Goal: Navigation & Orientation: Find specific page/section

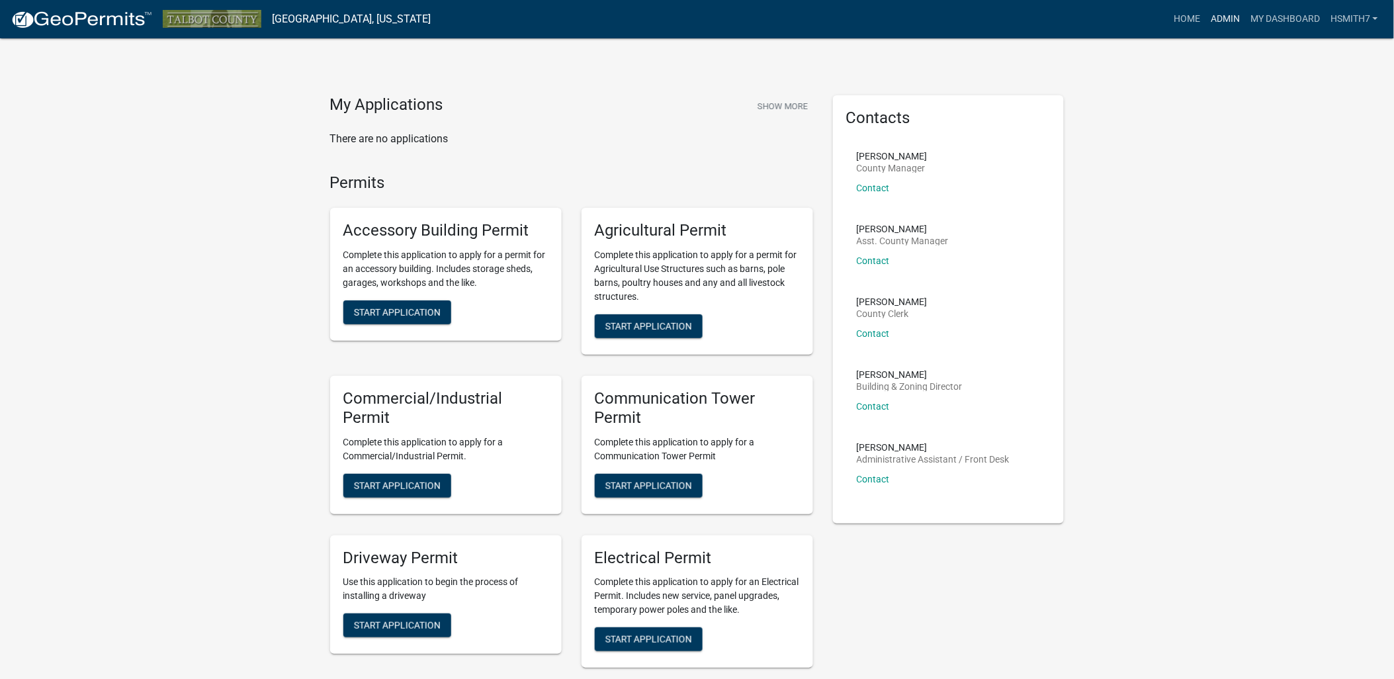
click at [1214, 14] on link "Admin" at bounding box center [1226, 19] width 40 height 25
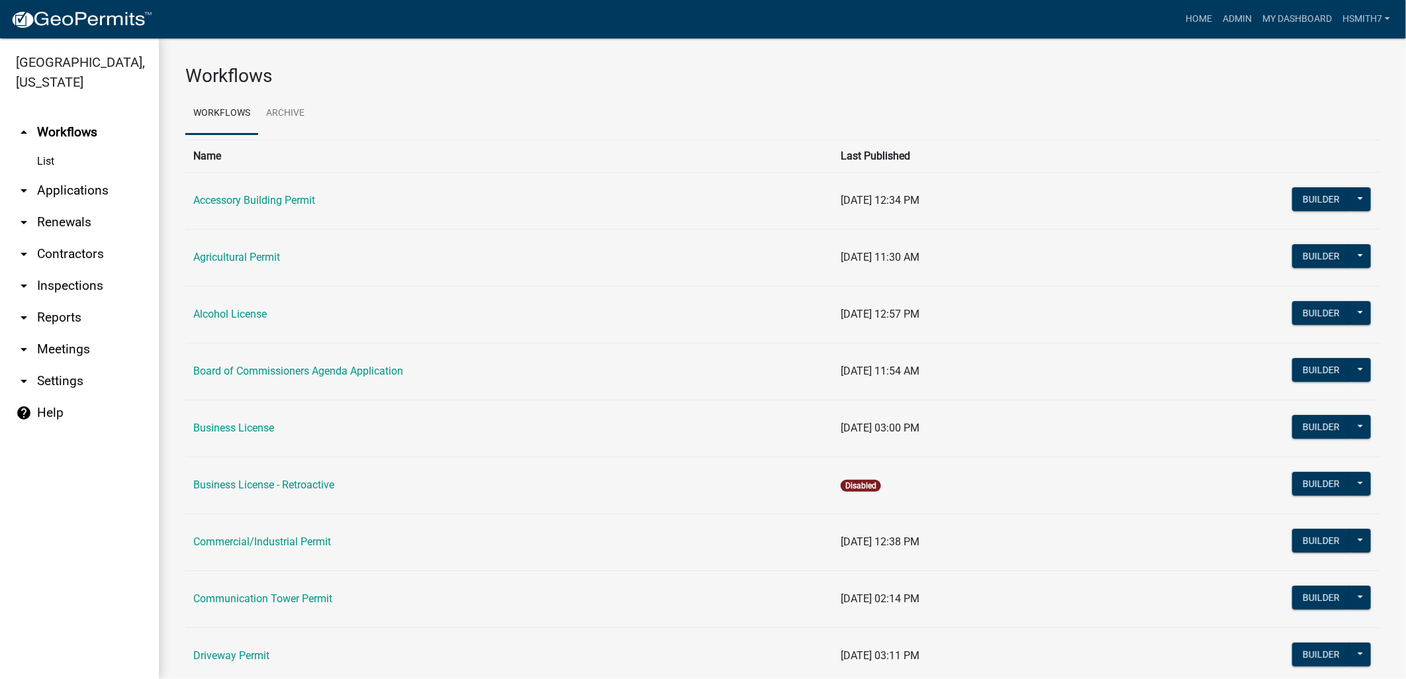
click at [95, 179] on link "arrow_drop_down Applications" at bounding box center [79, 191] width 159 height 32
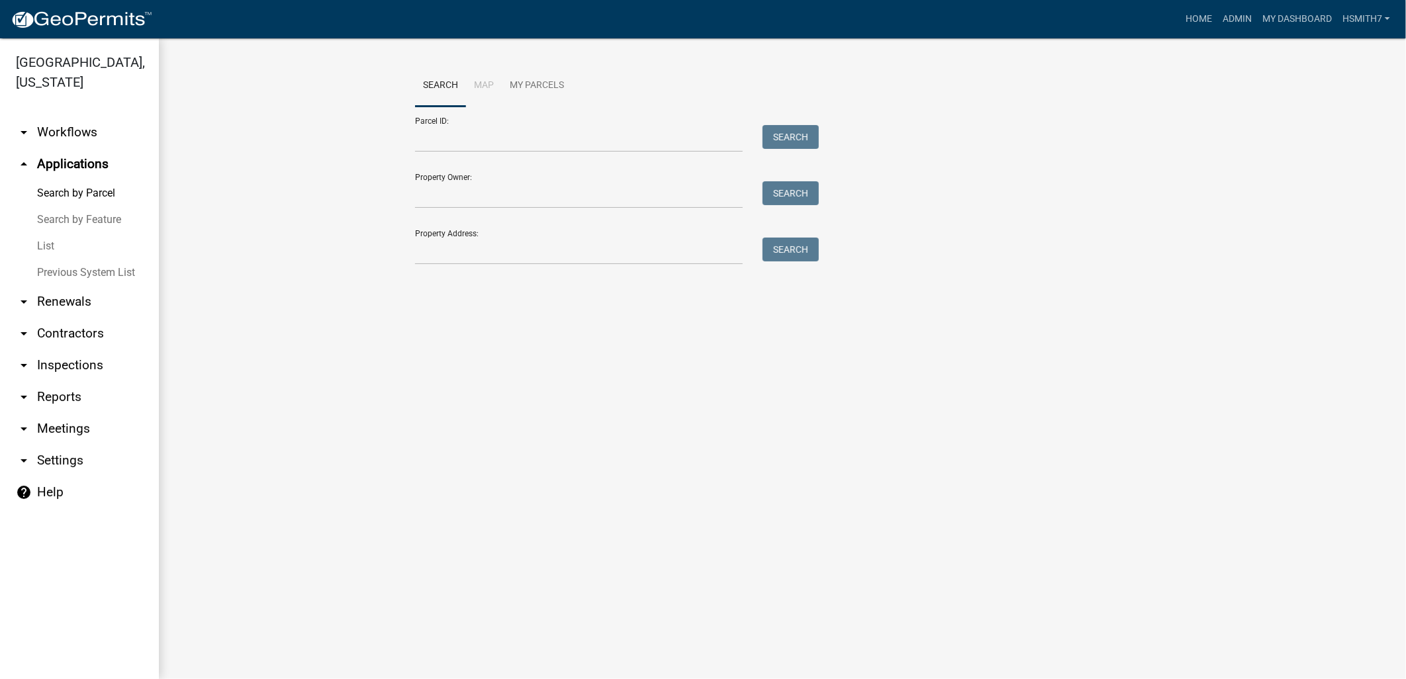
click at [51, 242] on link "List" at bounding box center [79, 246] width 159 height 26
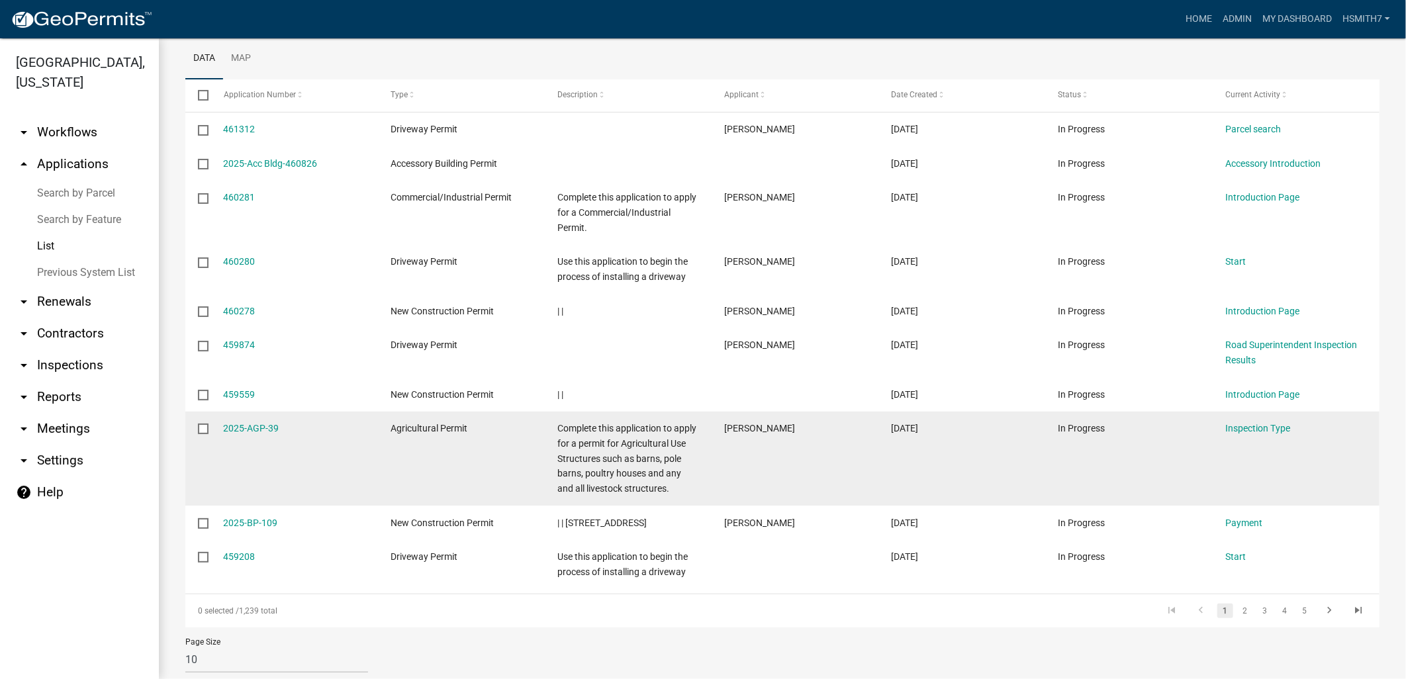
scroll to position [209, 0]
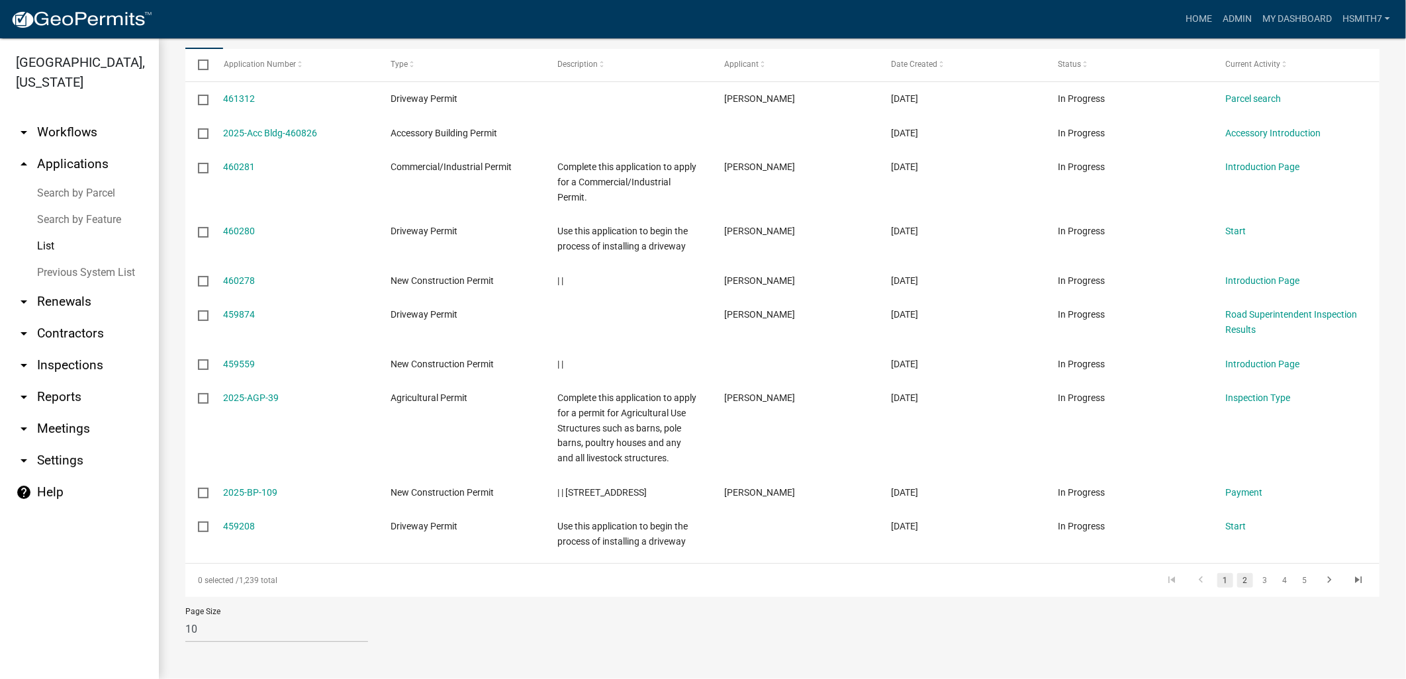
click at [1237, 578] on link "2" at bounding box center [1245, 580] width 16 height 15
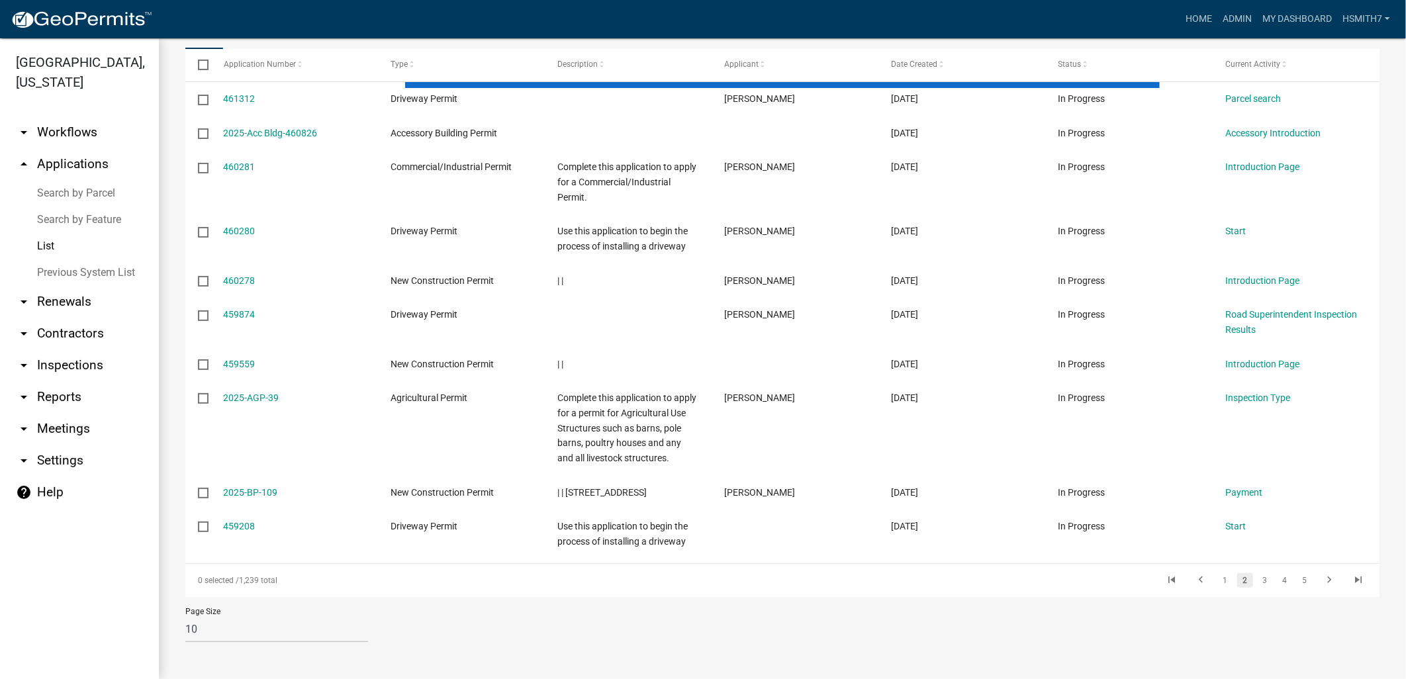
scroll to position [150, 0]
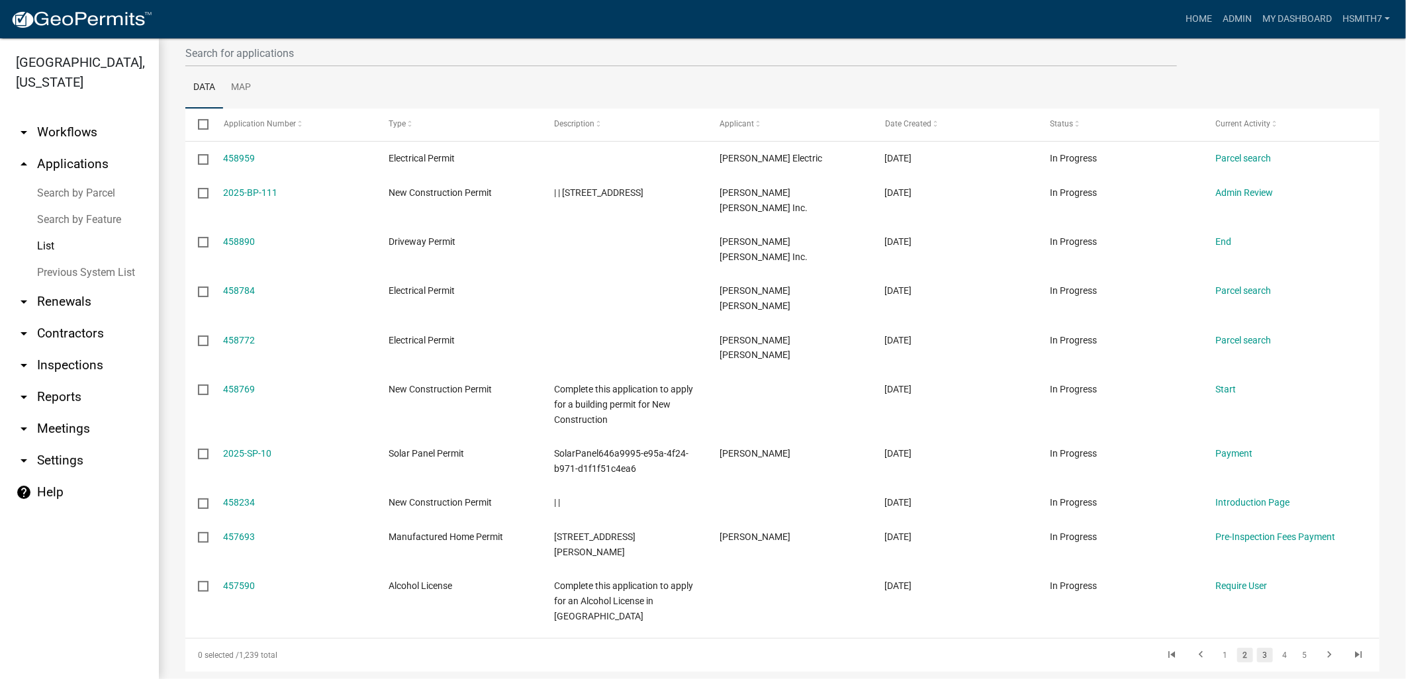
click at [1257, 648] on link "3" at bounding box center [1265, 655] width 16 height 15
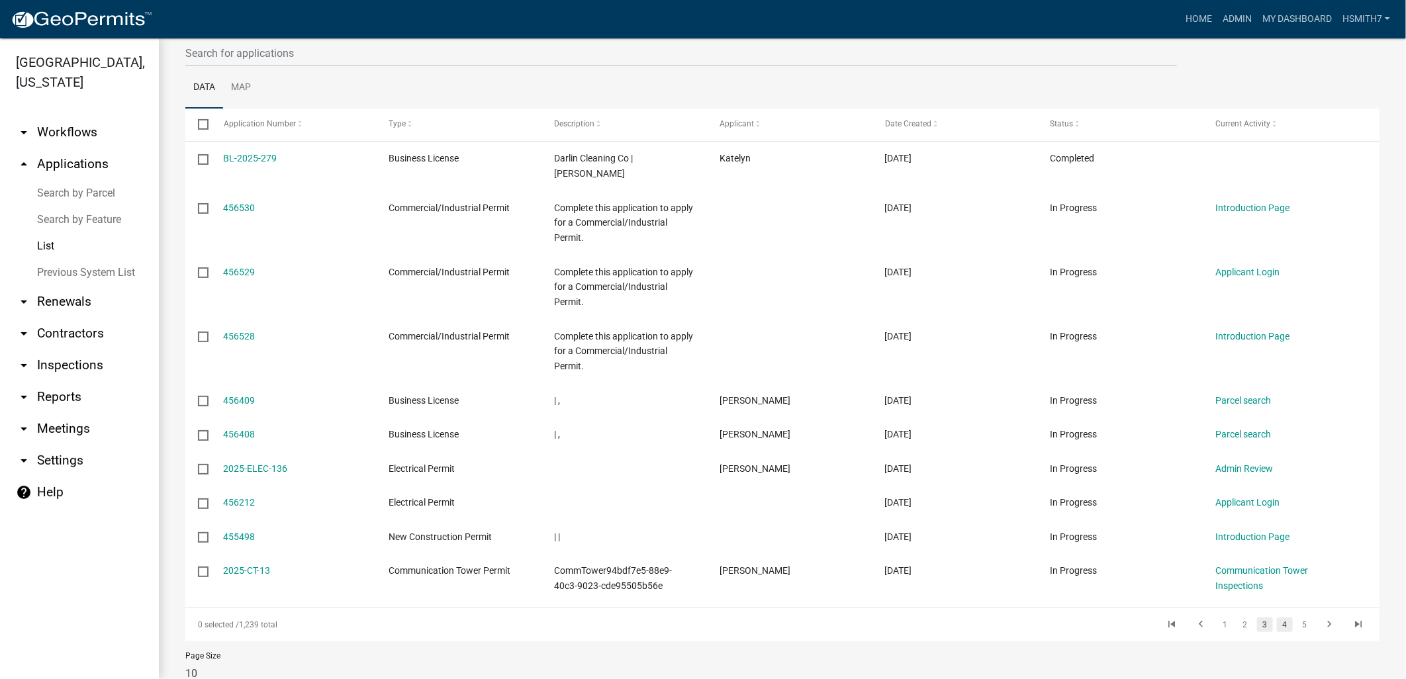
click at [1277, 619] on link "4" at bounding box center [1285, 624] width 16 height 15
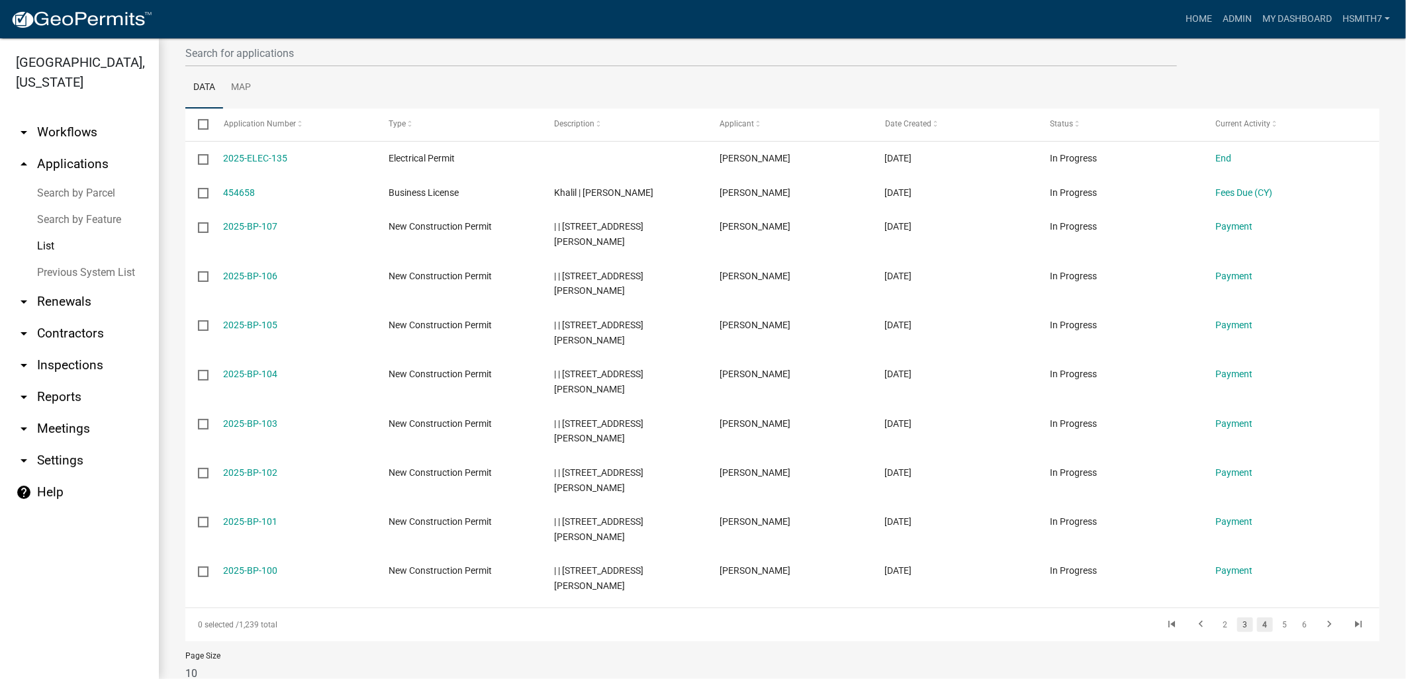
click at [1237, 623] on link "3" at bounding box center [1245, 624] width 16 height 15
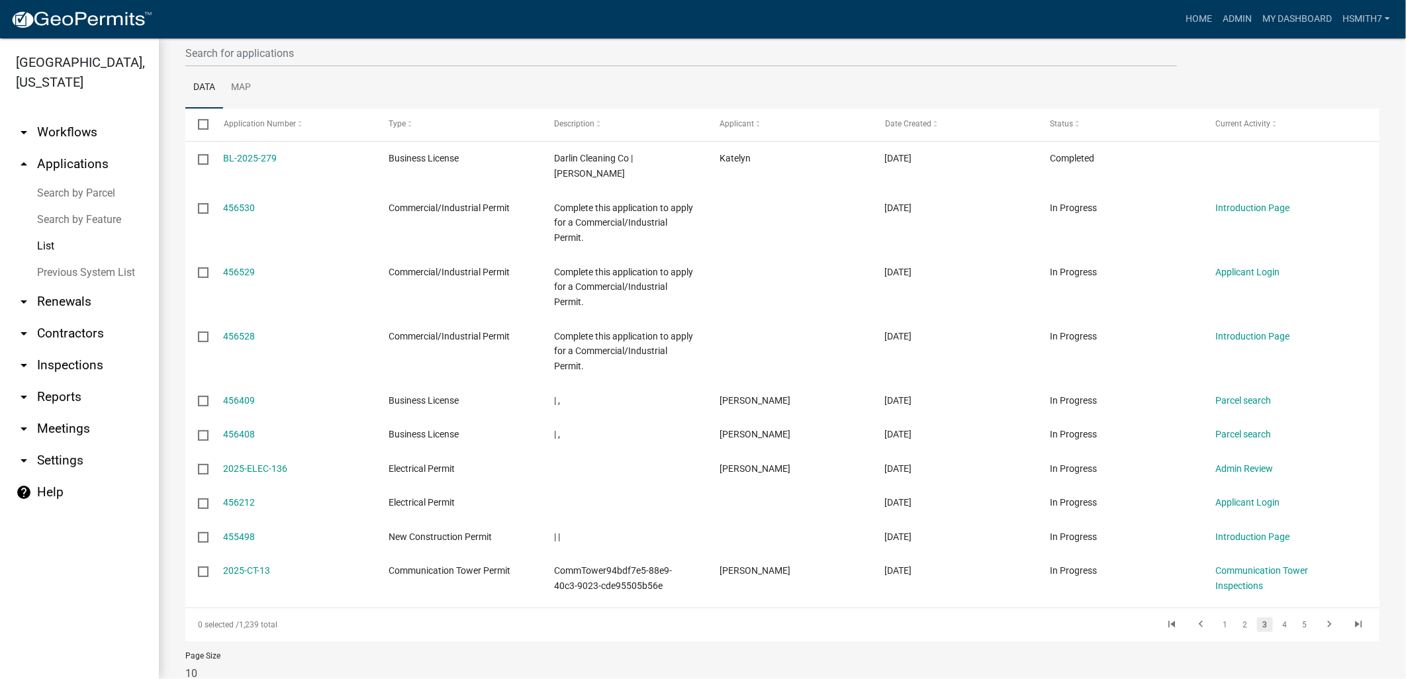
click at [1275, 623] on li "4" at bounding box center [1285, 625] width 20 height 23
click at [1277, 629] on link "4" at bounding box center [1285, 624] width 16 height 15
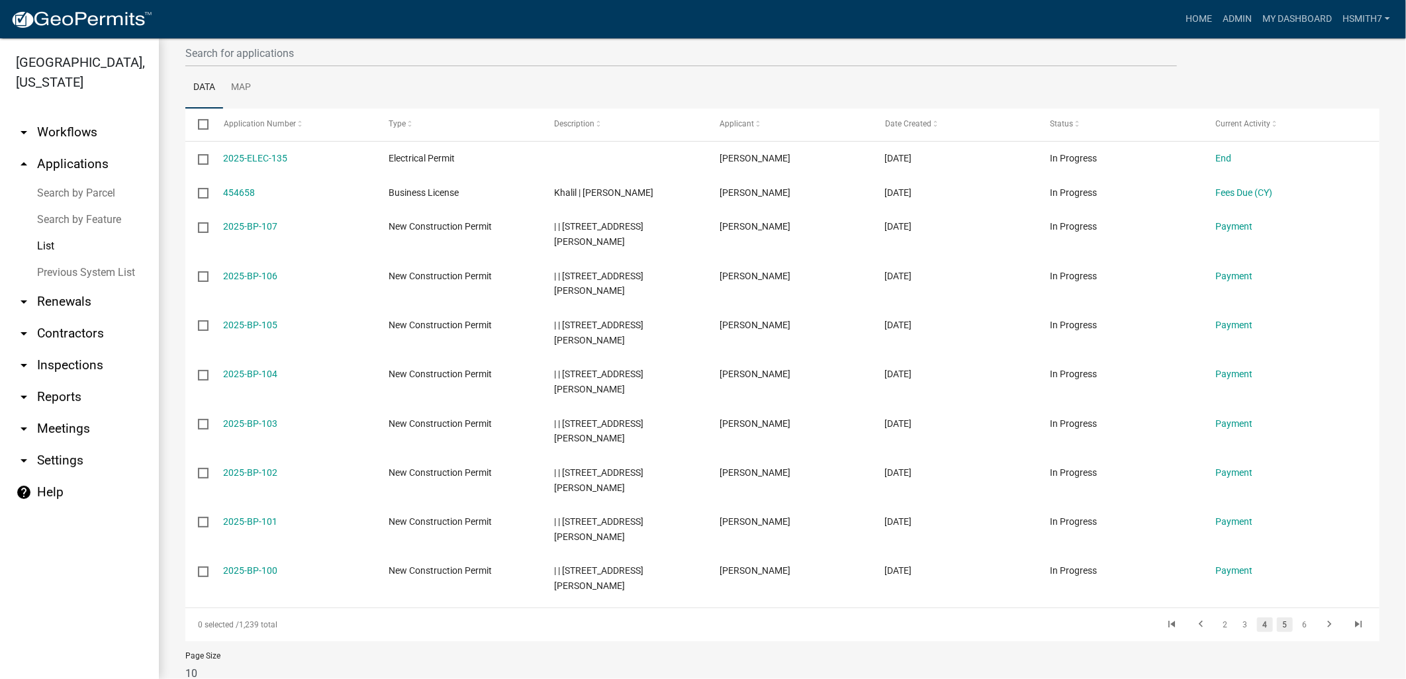
click at [1277, 625] on link "5" at bounding box center [1285, 624] width 16 height 15
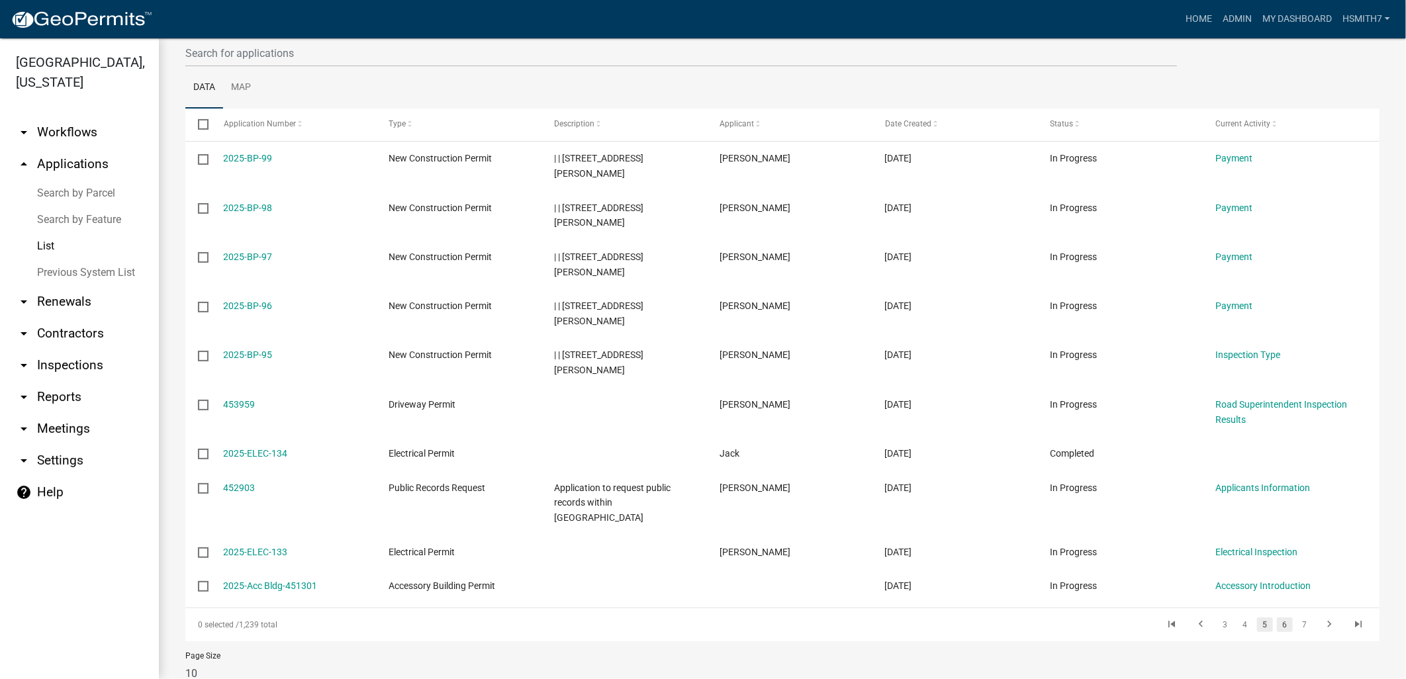
click at [1277, 617] on link "6" at bounding box center [1285, 624] width 16 height 15
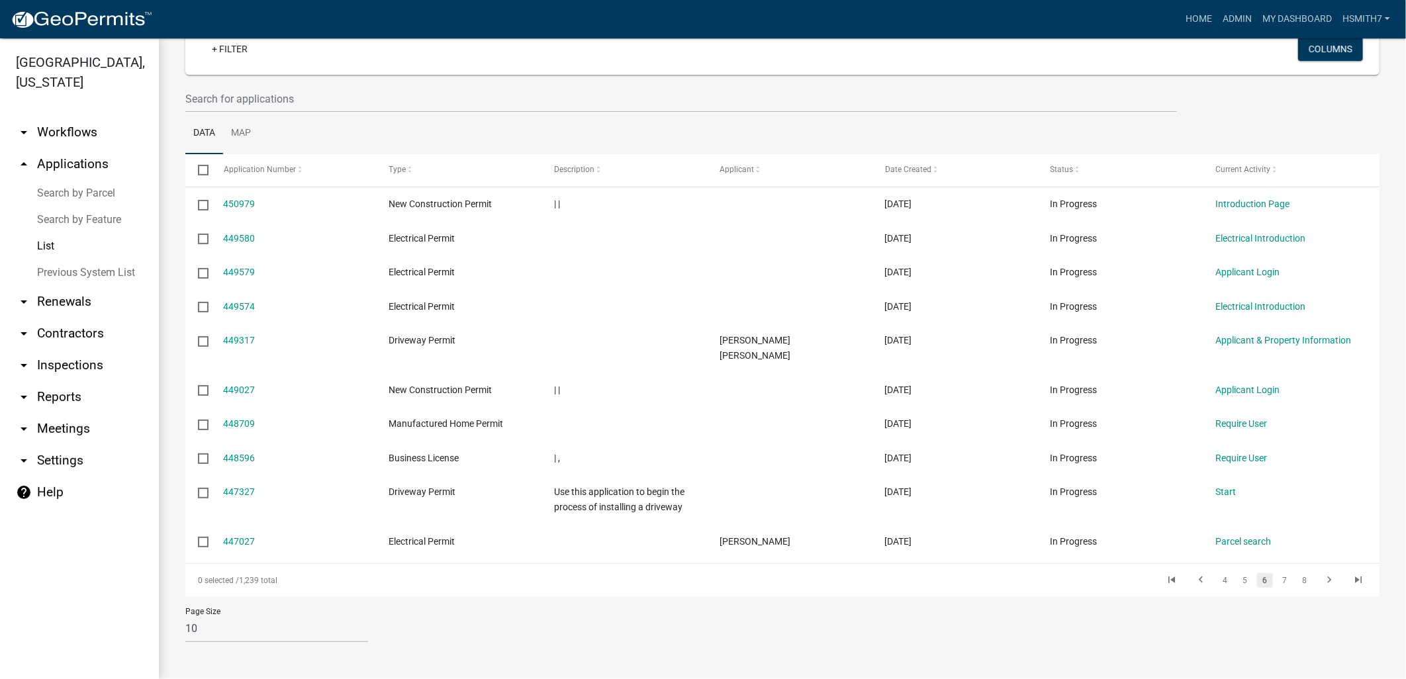
scroll to position [89, 0]
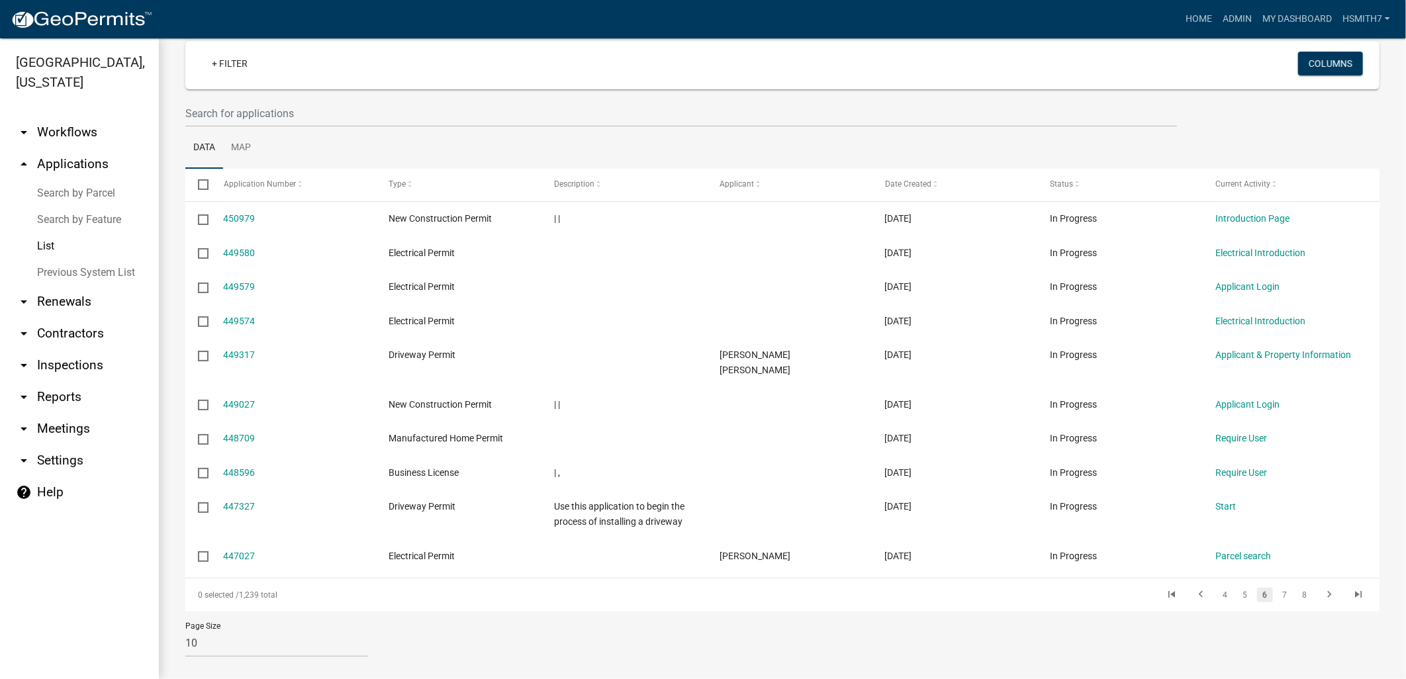
click at [1279, 613] on div "Page Size 10 25 50 100" at bounding box center [782, 640] width 1214 height 56
click at [1269, 591] on div "0 selected / 1,239 total 4 5 6 7 8" at bounding box center [782, 594] width 1194 height 33
click at [1275, 591] on div "0 selected / 1,239 total 4 5 6 7 8" at bounding box center [782, 594] width 1194 height 33
click at [1277, 588] on link "7" at bounding box center [1285, 595] width 16 height 15
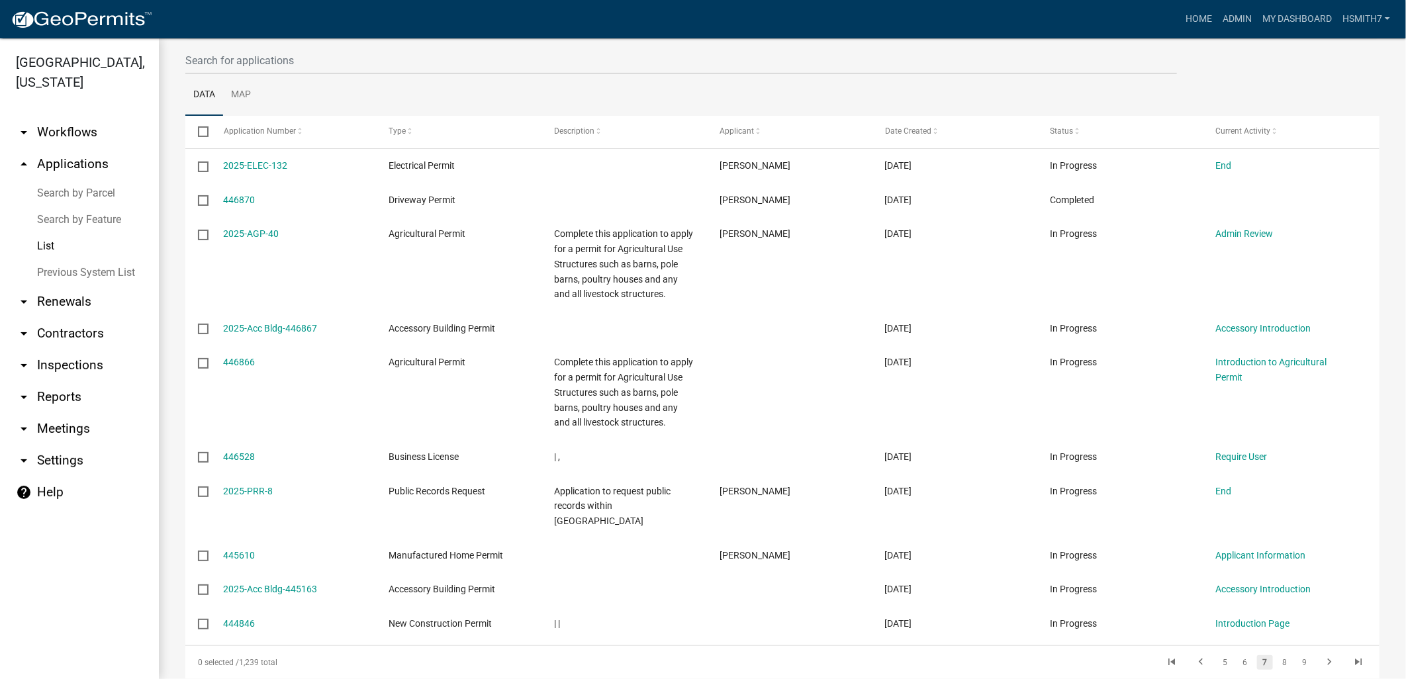
scroll to position [209, 0]
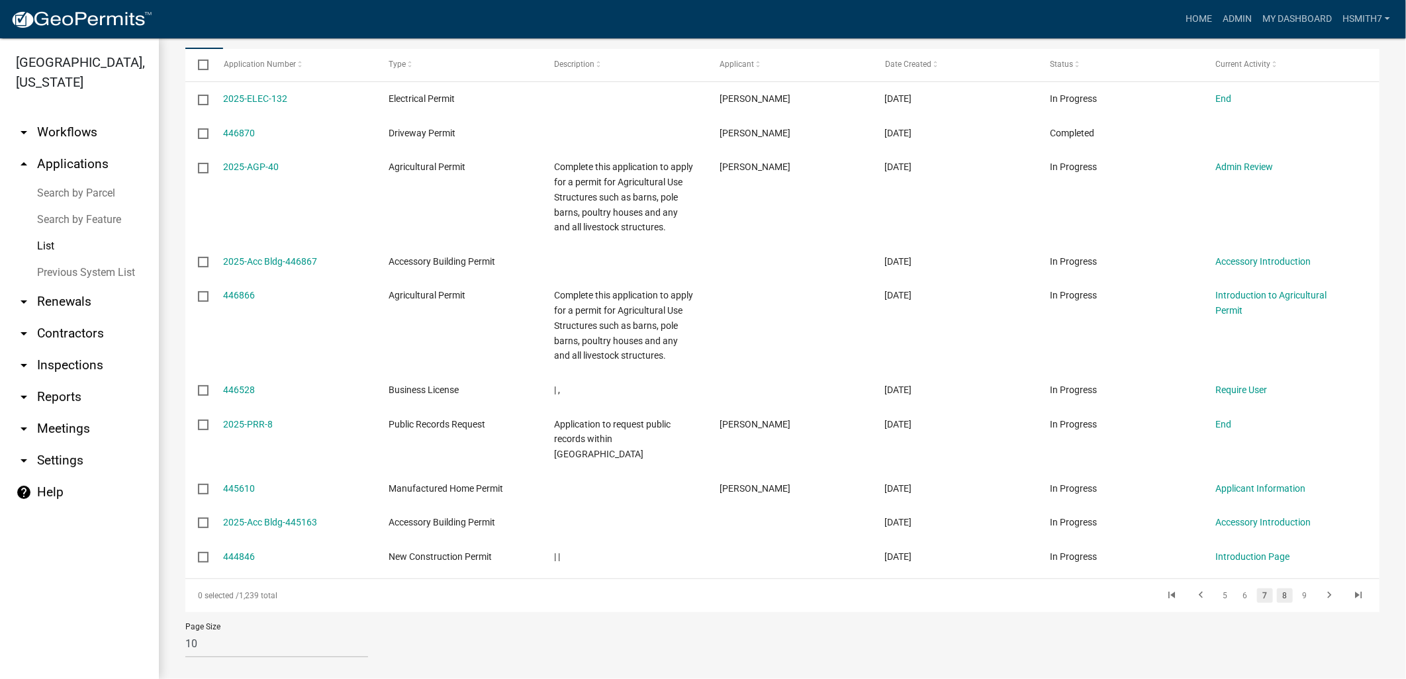
click at [1278, 588] on link "8" at bounding box center [1285, 595] width 16 height 15
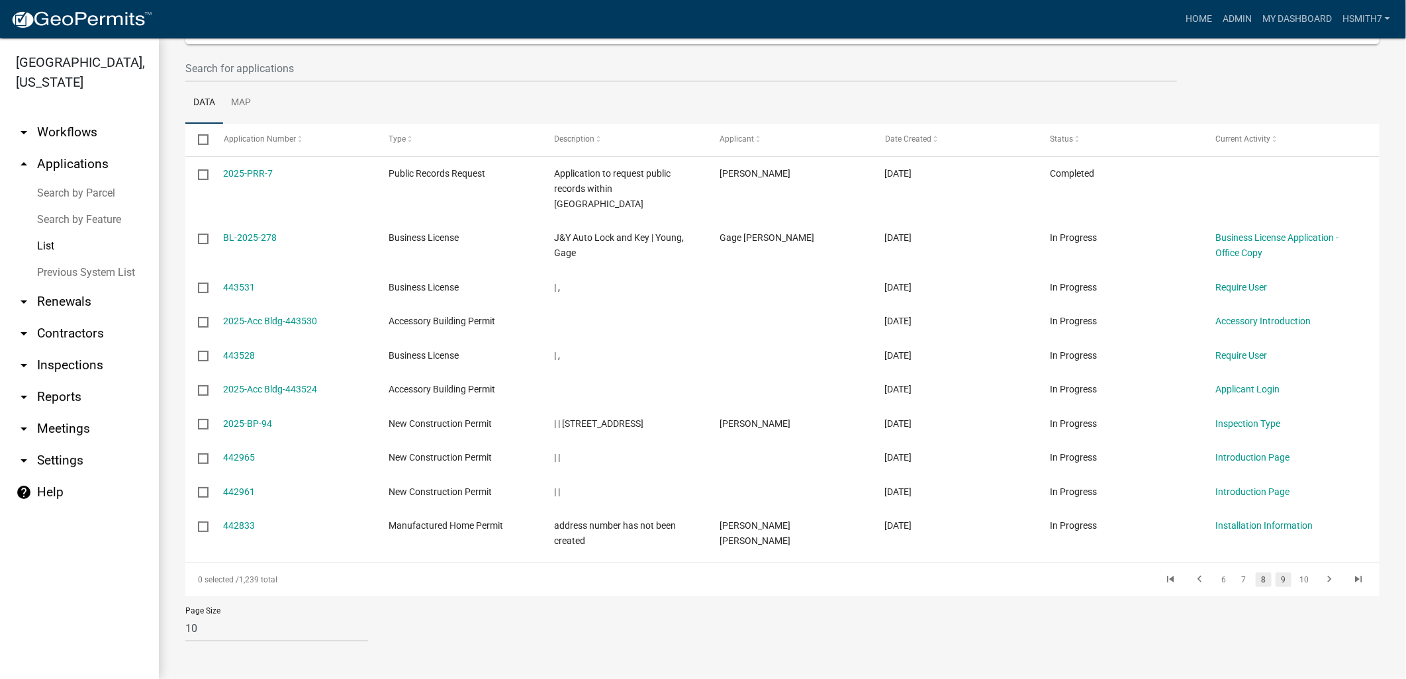
scroll to position [120, 0]
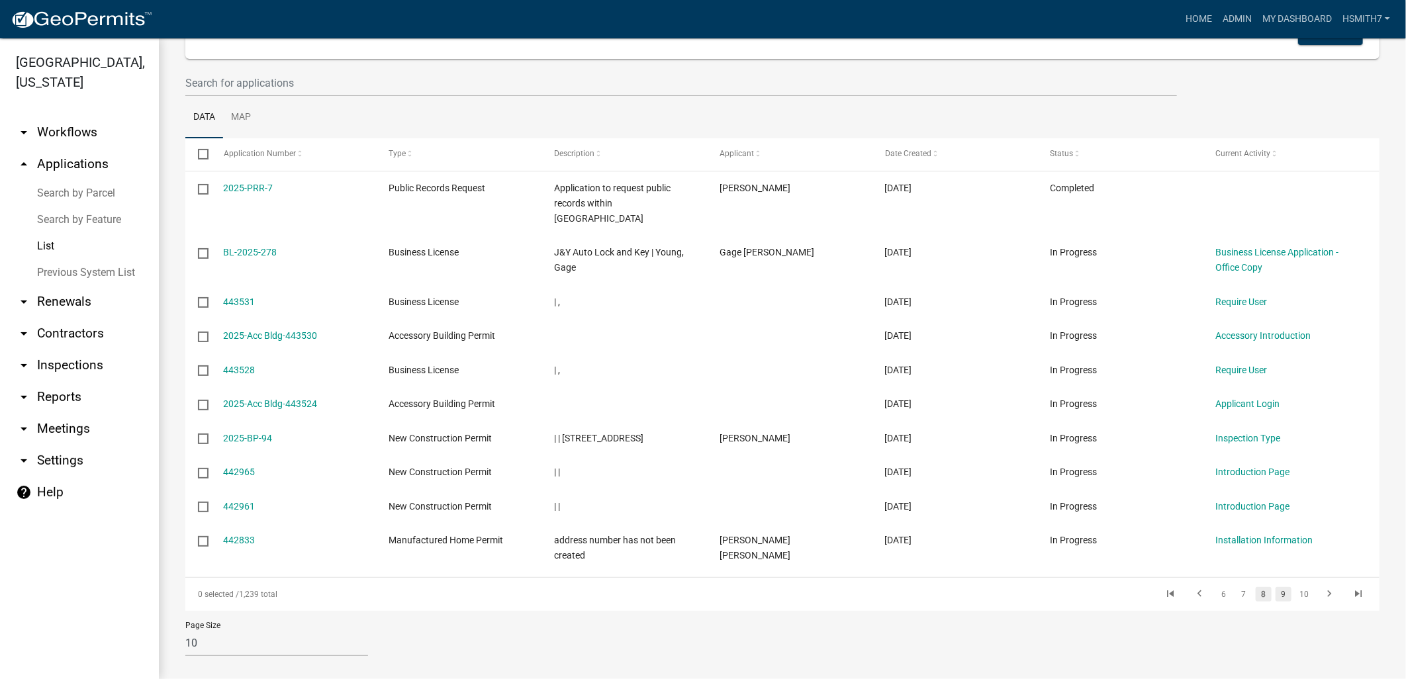
click at [1275, 587] on link "9" at bounding box center [1283, 594] width 16 height 15
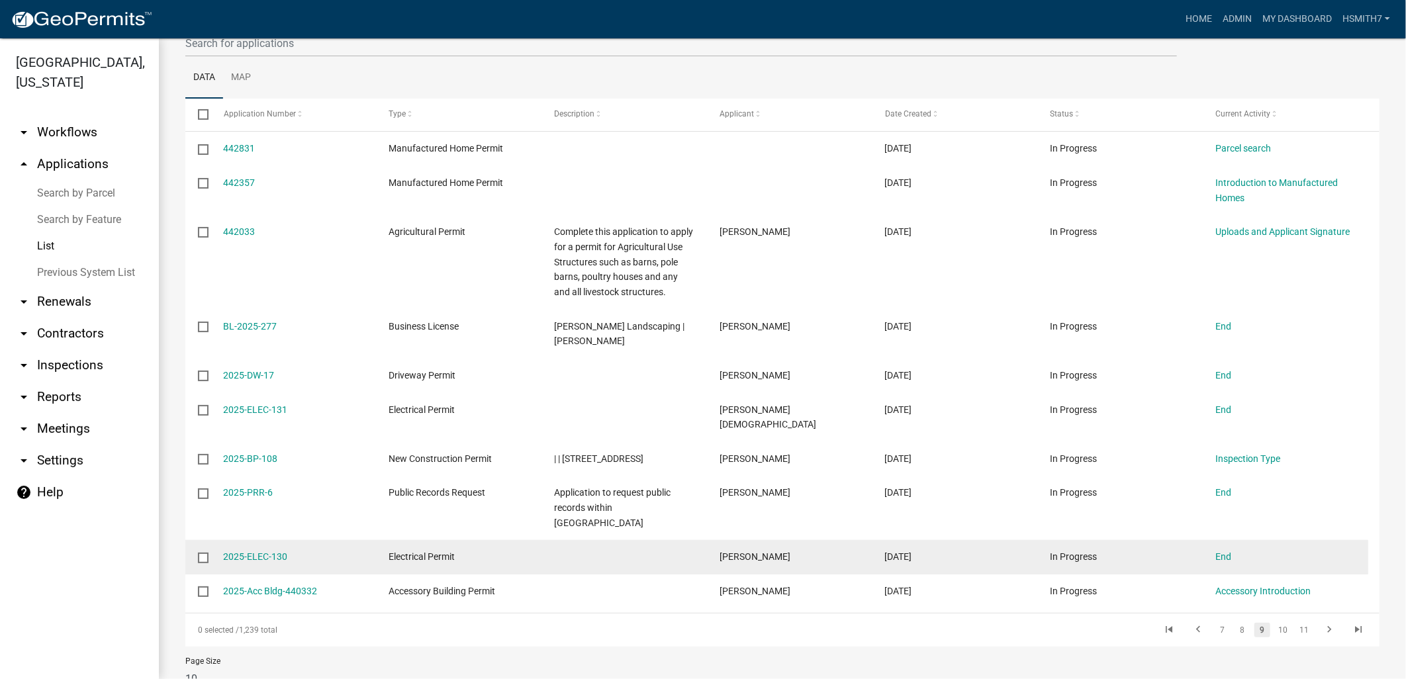
scroll to position [195, 0]
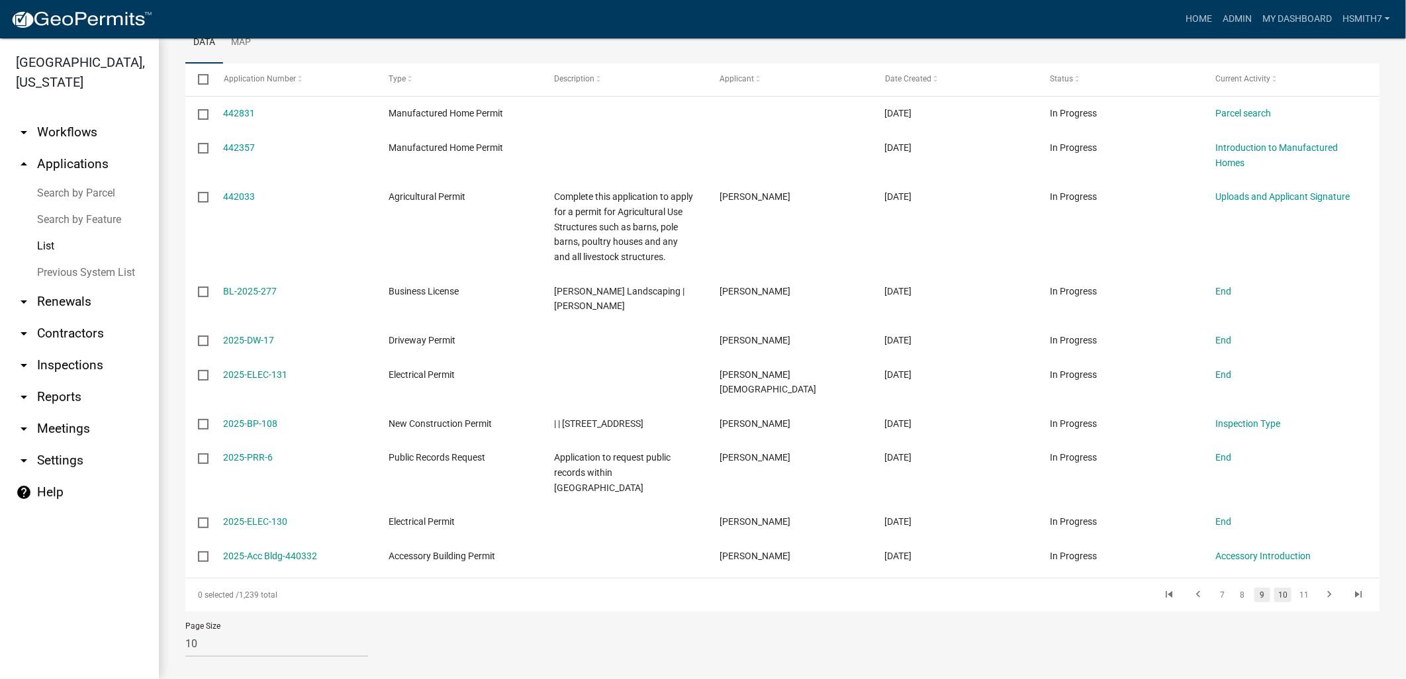
click at [1274, 588] on link "10" at bounding box center [1282, 595] width 17 height 15
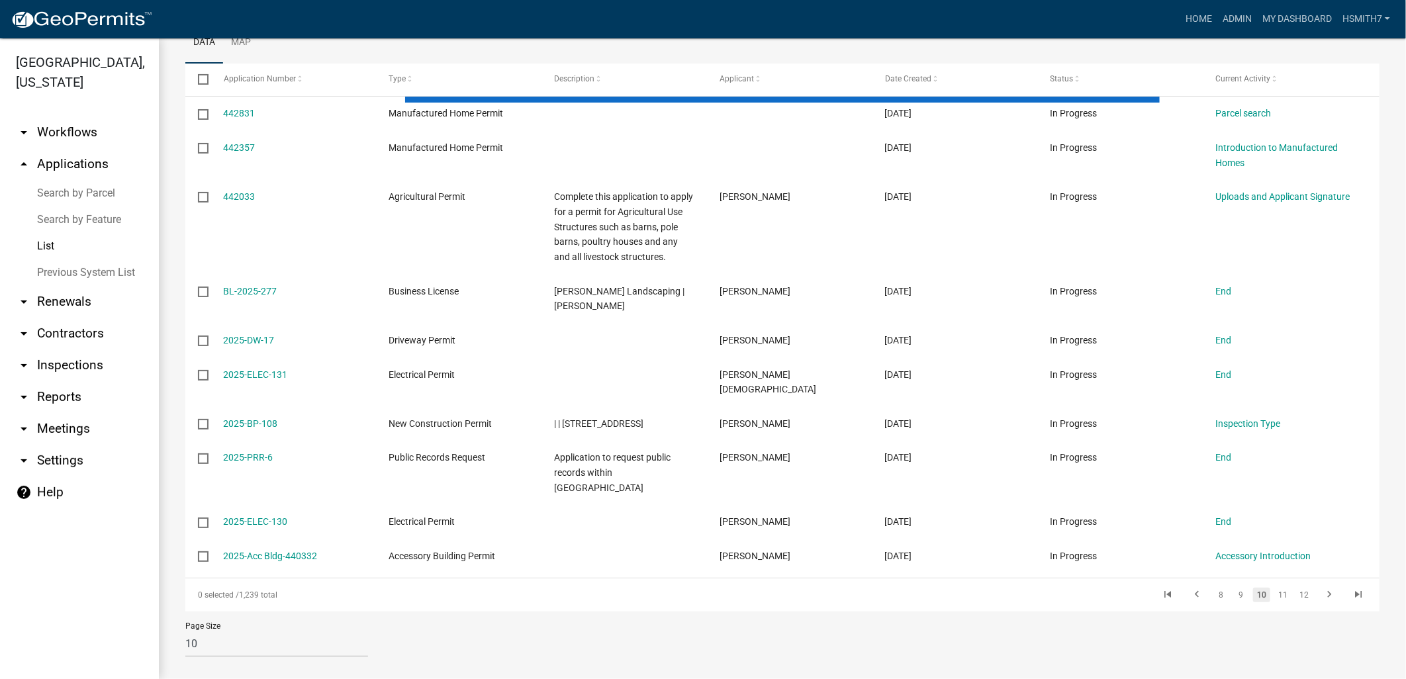
scroll to position [164, 0]
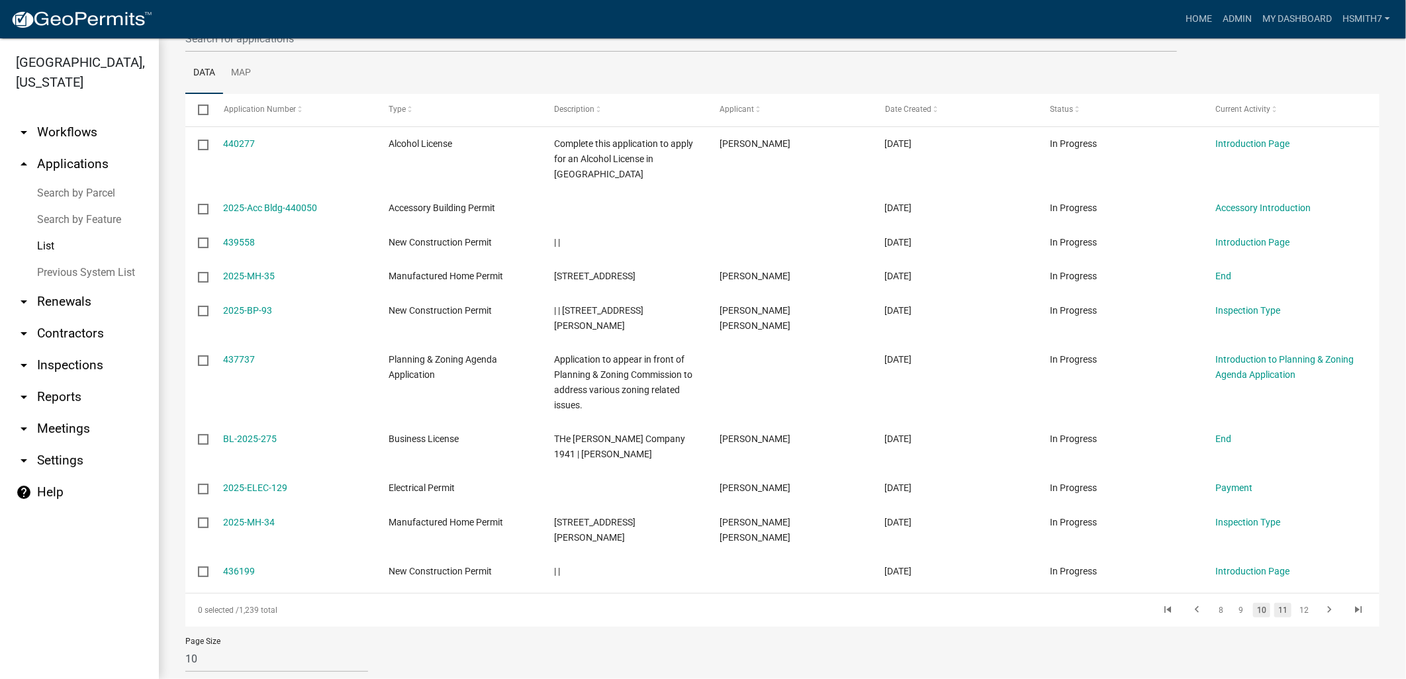
click at [1277, 603] on link "11" at bounding box center [1282, 610] width 17 height 15
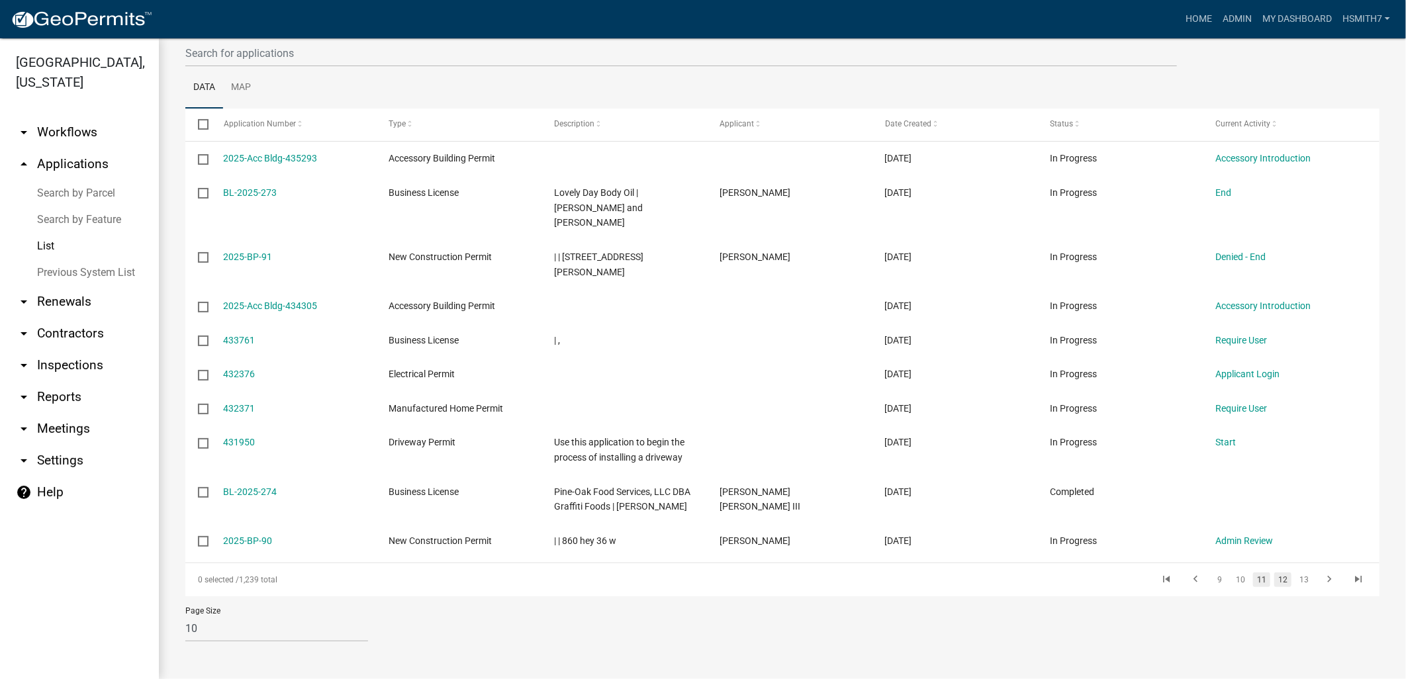
scroll to position [120, 0]
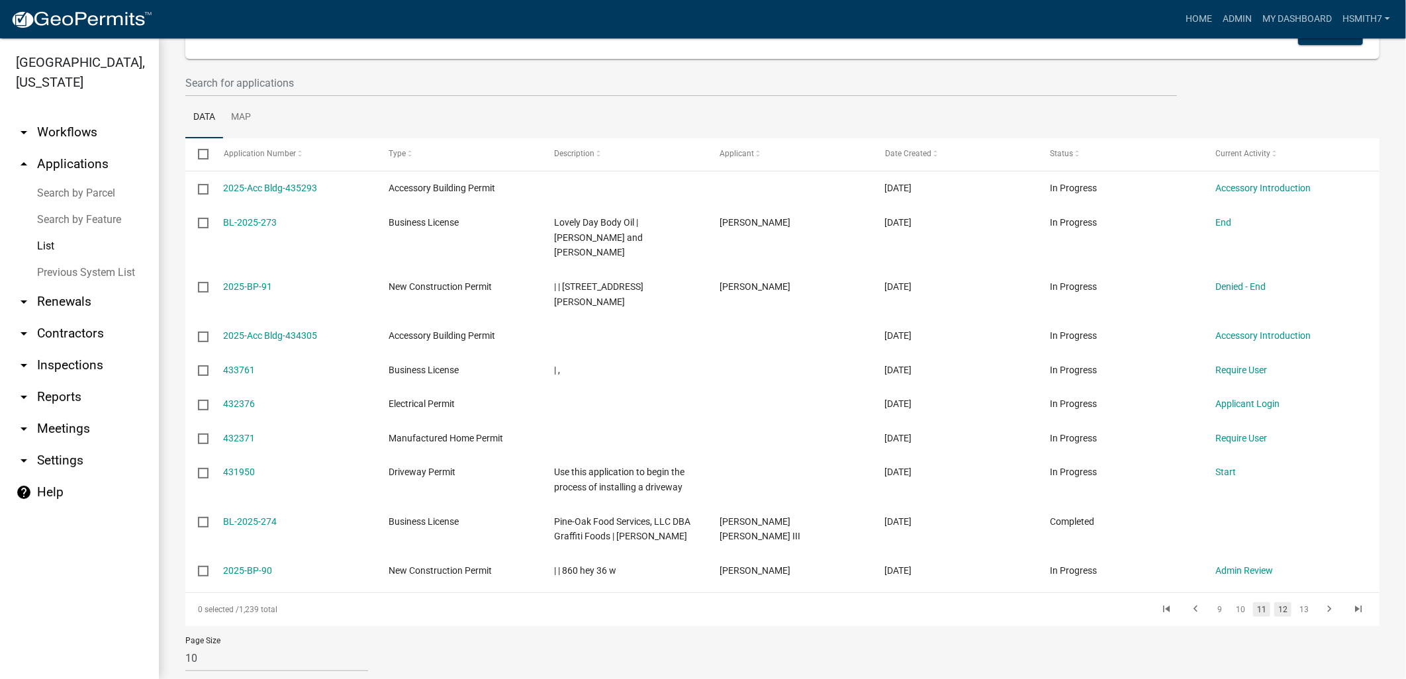
click at [1275, 602] on link "12" at bounding box center [1282, 609] width 17 height 15
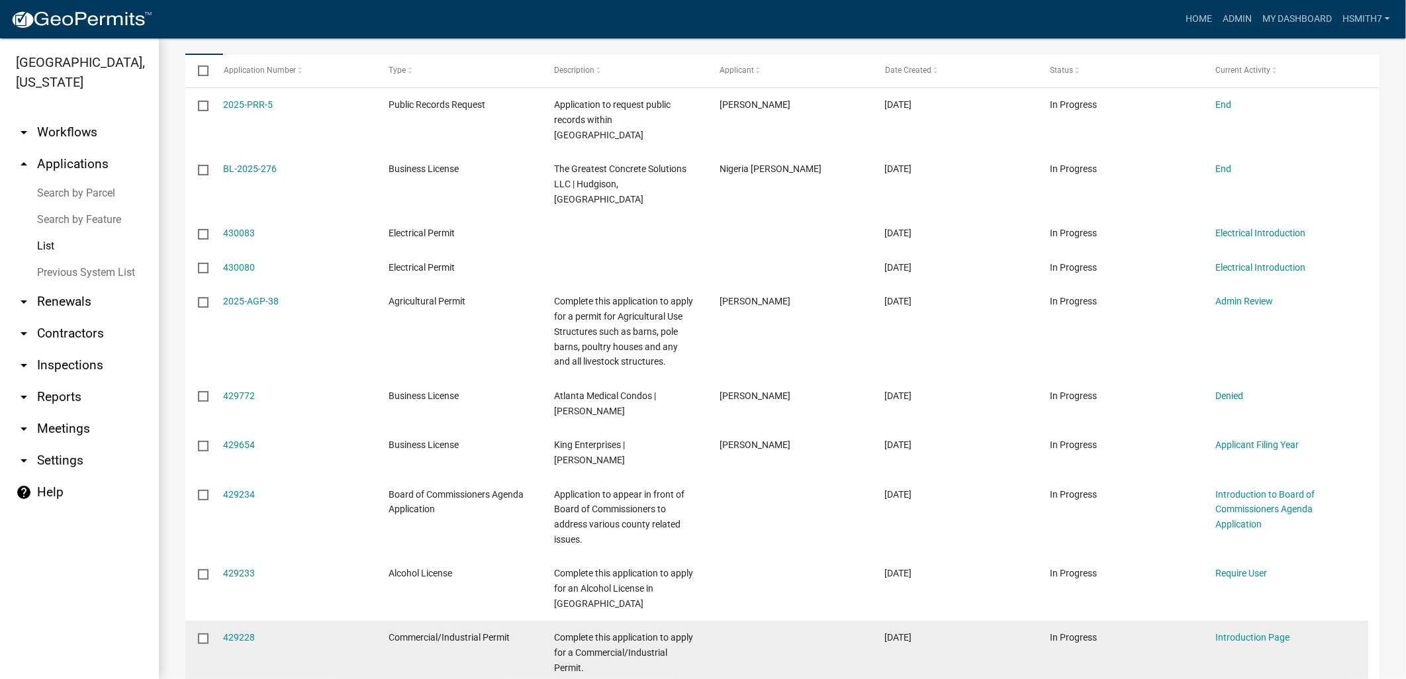
scroll to position [285, 0]
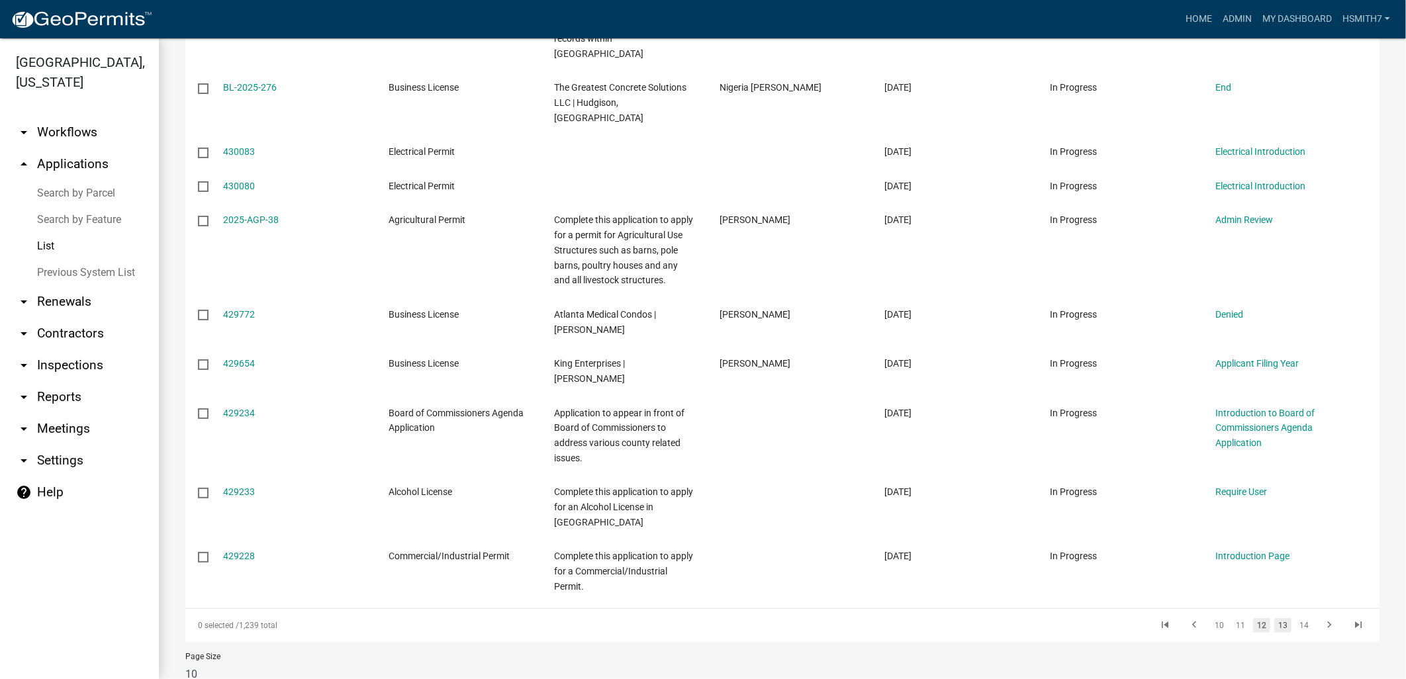
click at [1274, 618] on link "13" at bounding box center [1282, 625] width 17 height 15
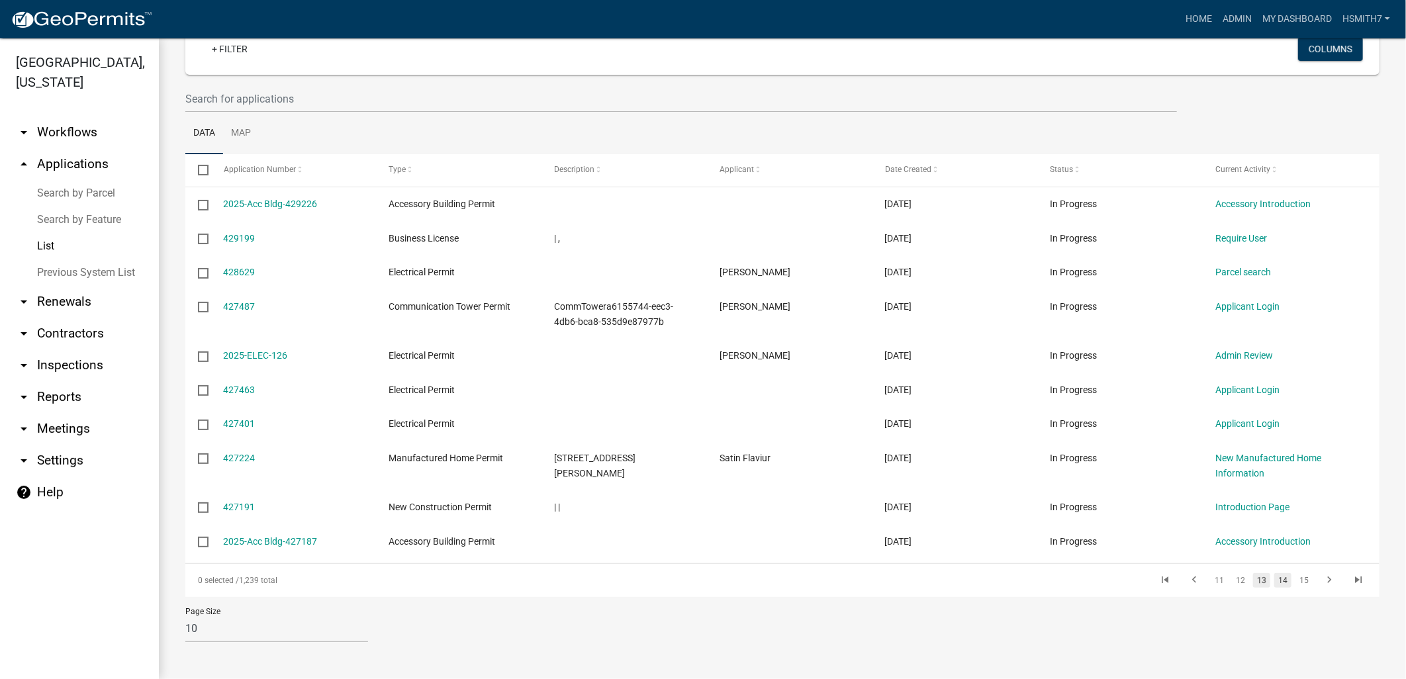
click at [1274, 580] on link "14" at bounding box center [1282, 580] width 17 height 15
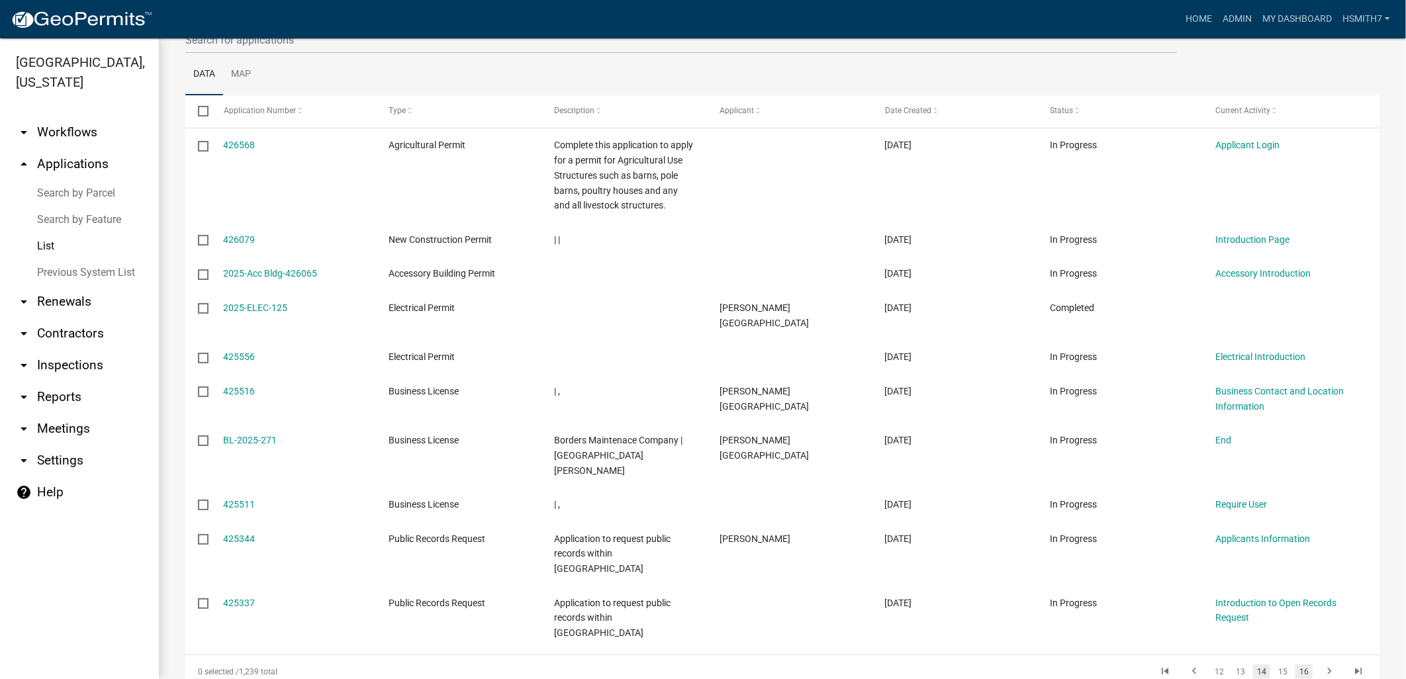
scroll to position [195, 0]
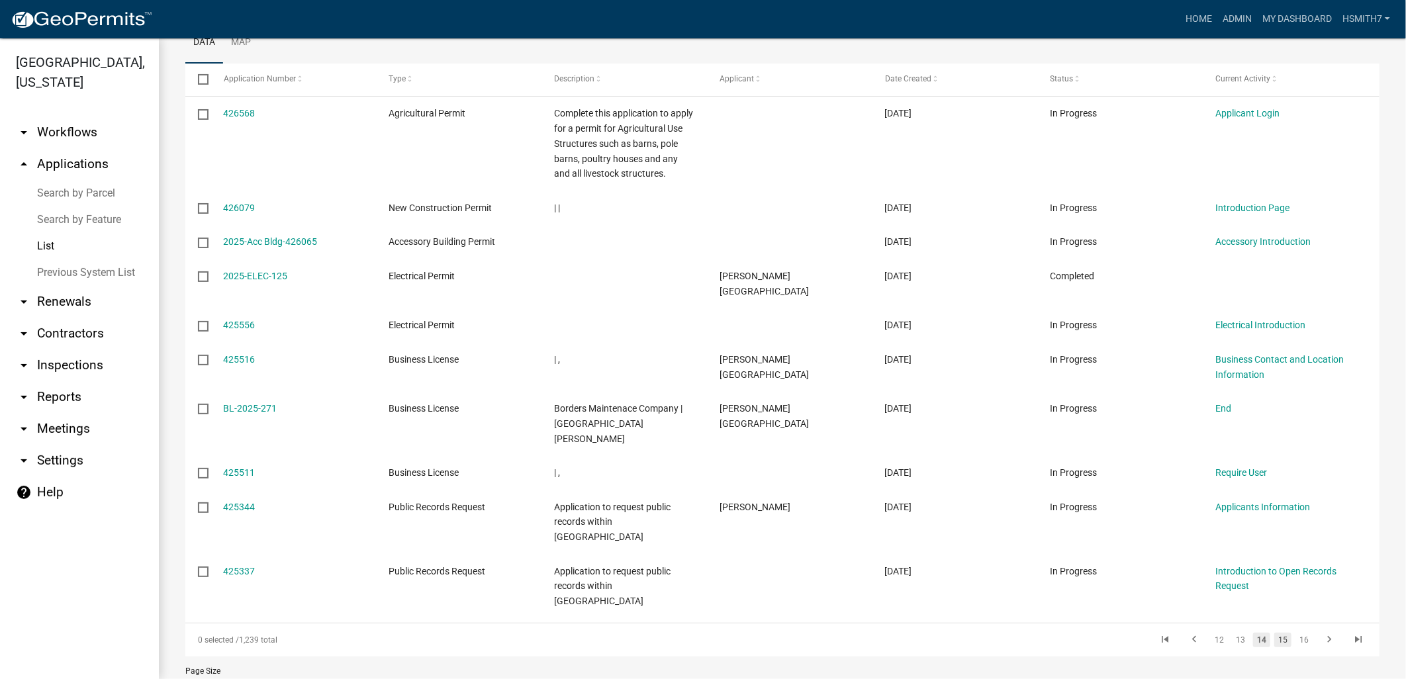
click at [1274, 633] on link "15" at bounding box center [1282, 640] width 17 height 15
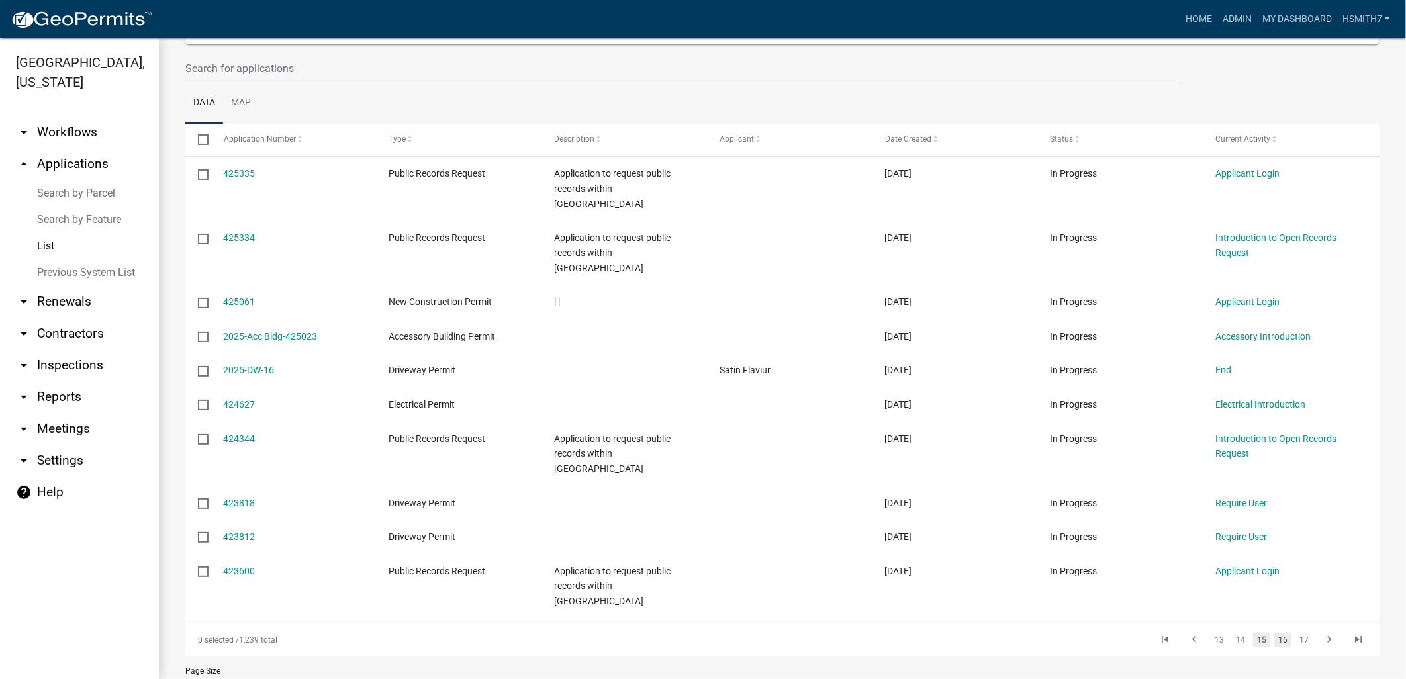
scroll to position [61, 0]
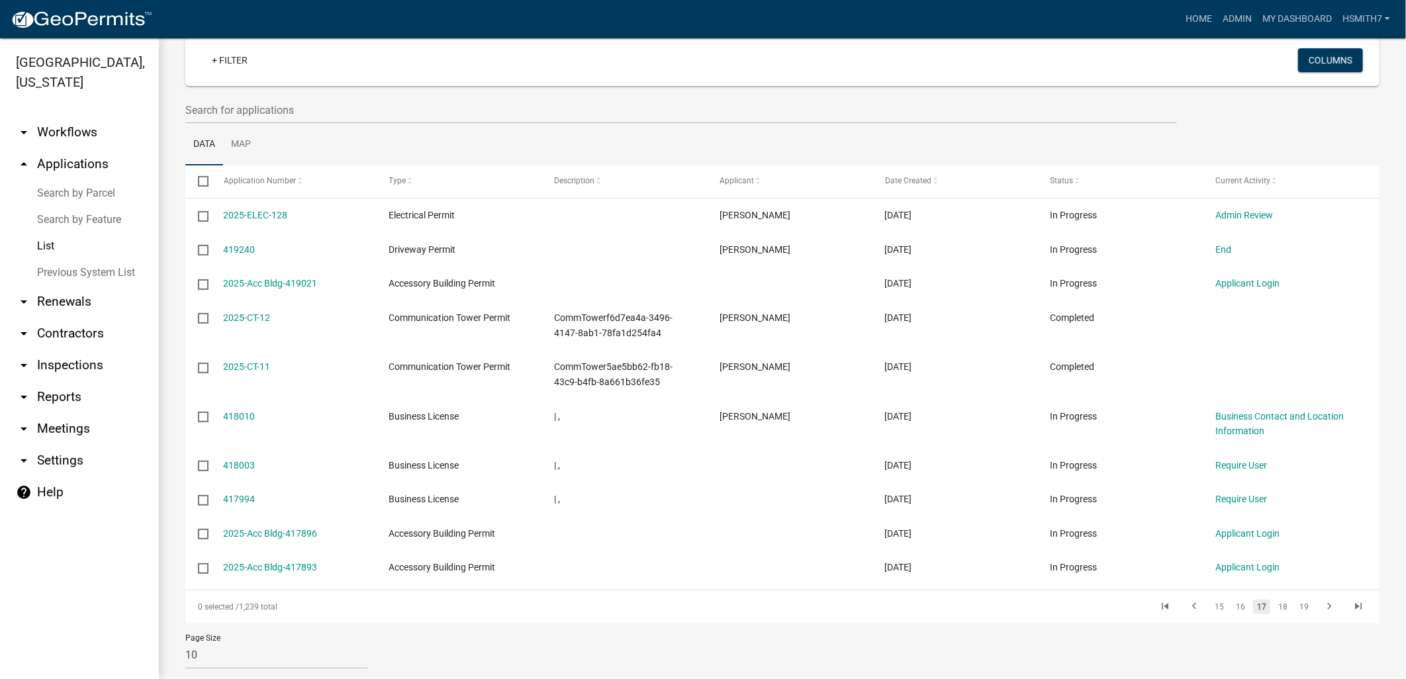
scroll to position [119, 0]
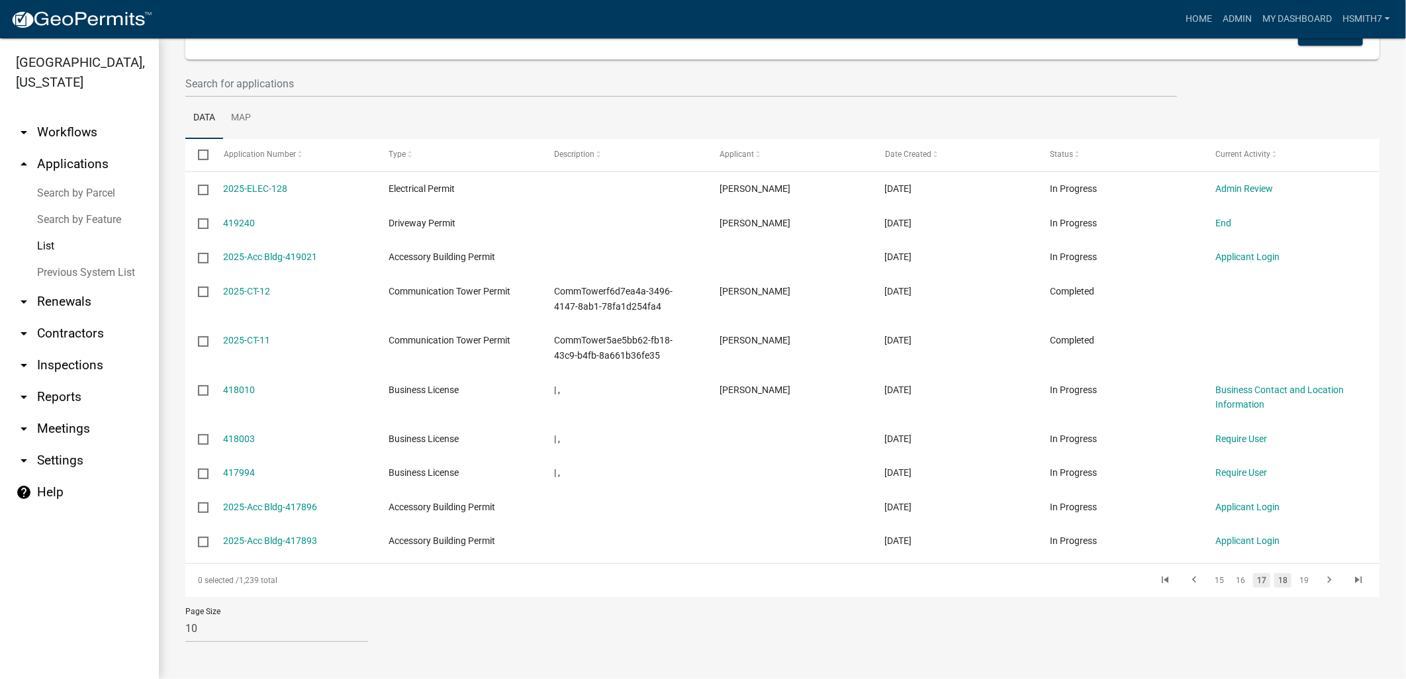
click at [1274, 585] on link "18" at bounding box center [1282, 580] width 17 height 15
